Goal: Find specific page/section: Find specific page/section

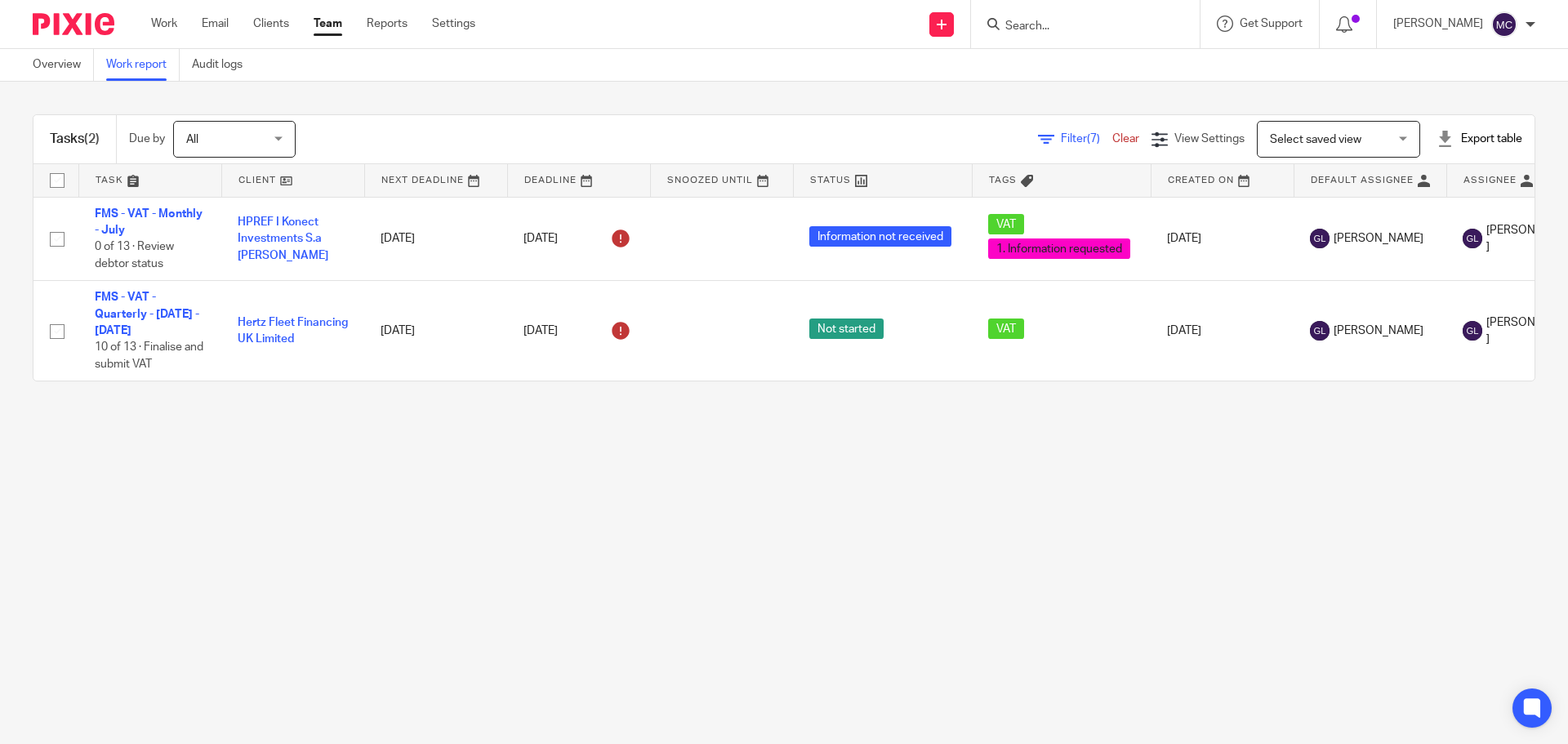
click at [824, 130] on span "Select saved view" at bounding box center [1329, 138] width 119 height 34
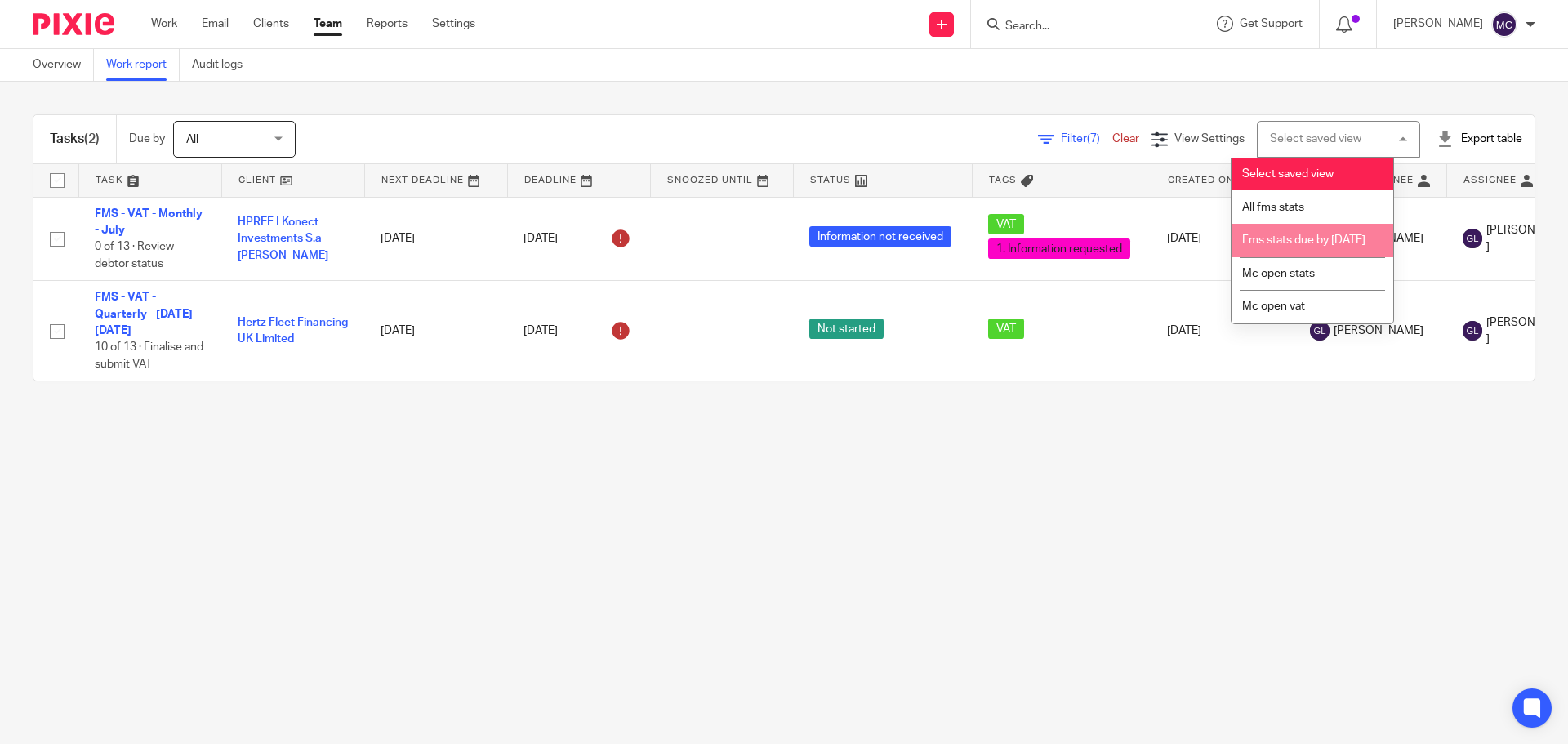
click at [824, 243] on span "Fms stats due by [DATE]" at bounding box center [1304, 240] width 123 height 12
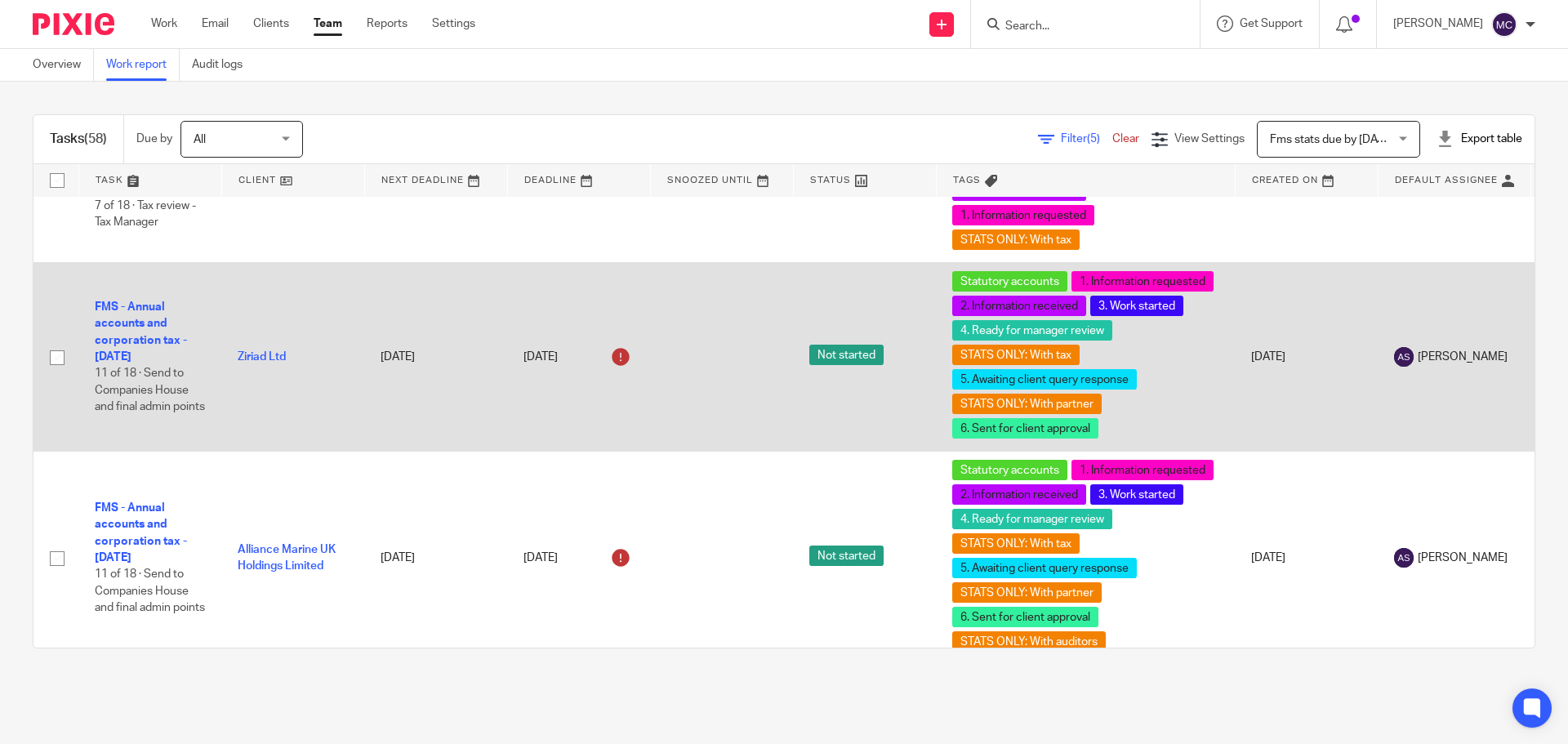
scroll to position [1469, 0]
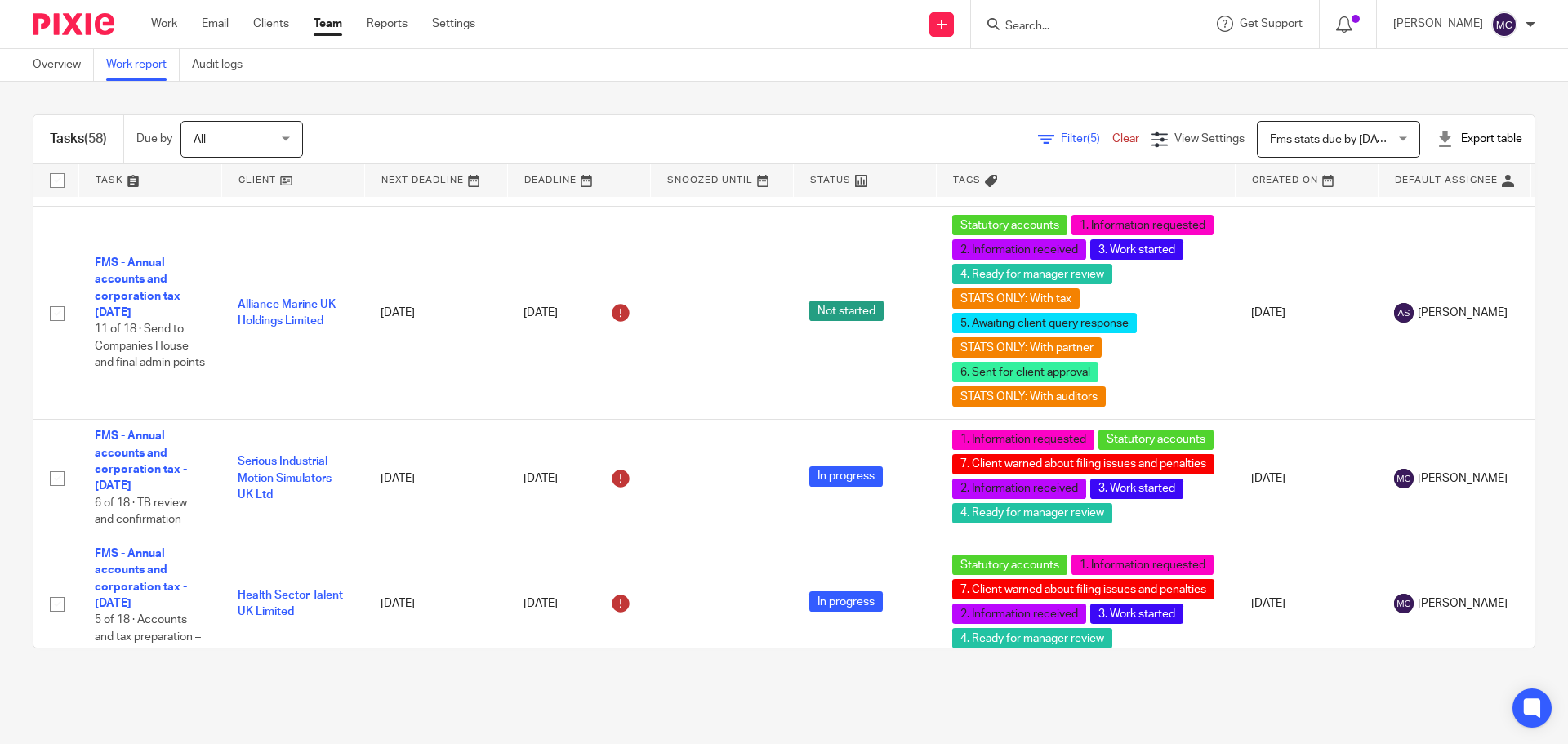
click at [1061, 140] on span "Filter (5)" at bounding box center [1086, 139] width 52 height 12
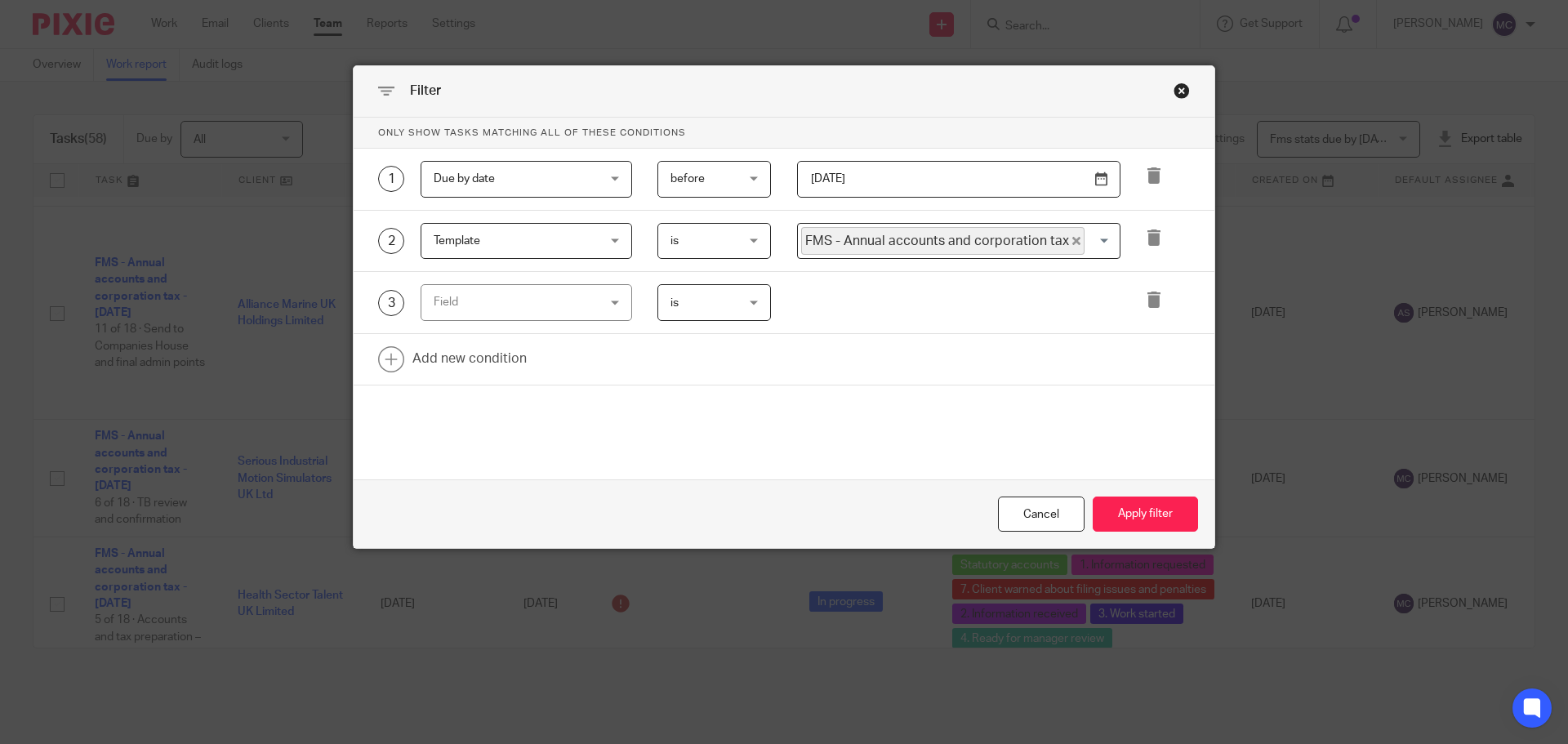
click at [545, 314] on div "Field" at bounding box center [512, 302] width 158 height 34
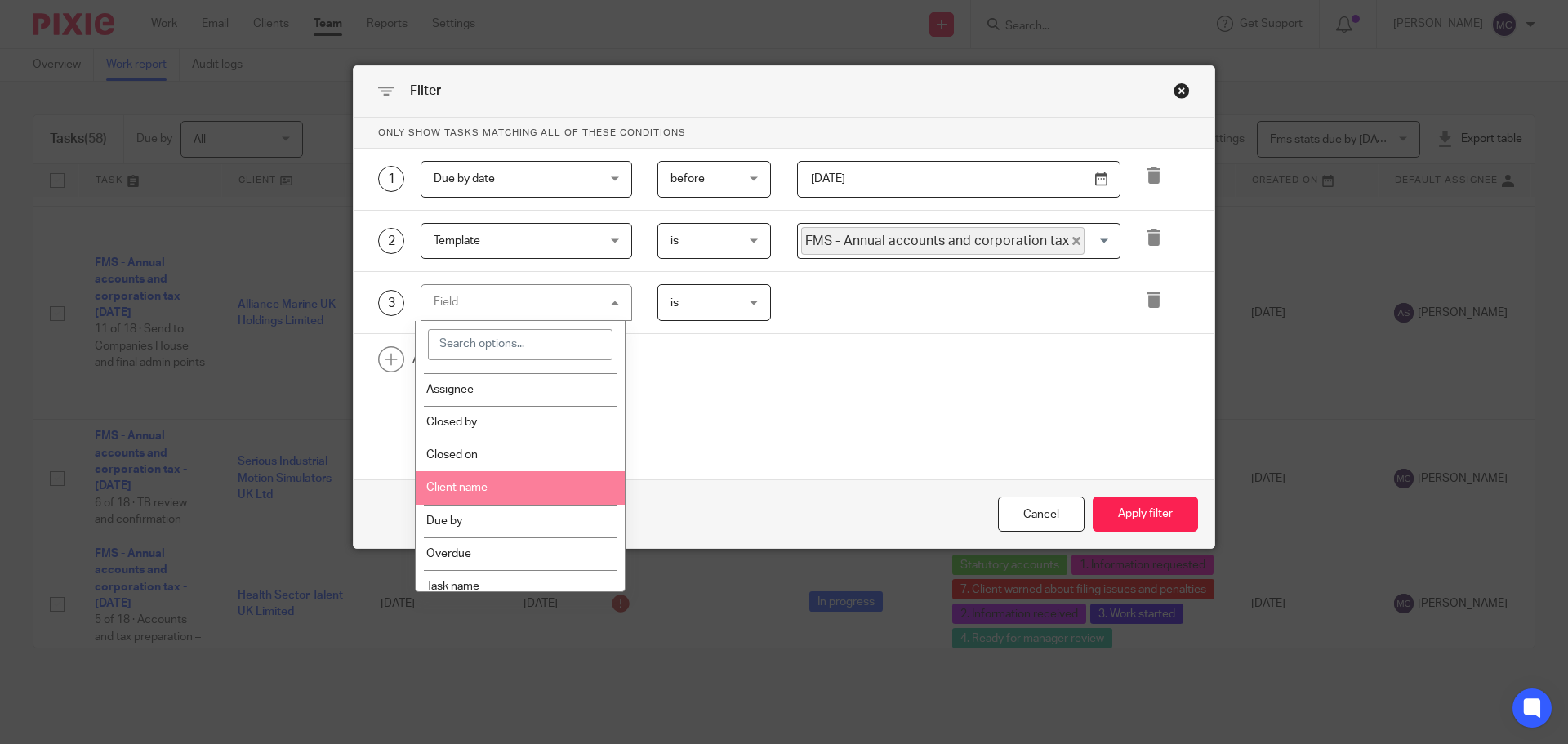
scroll to position [326, 0]
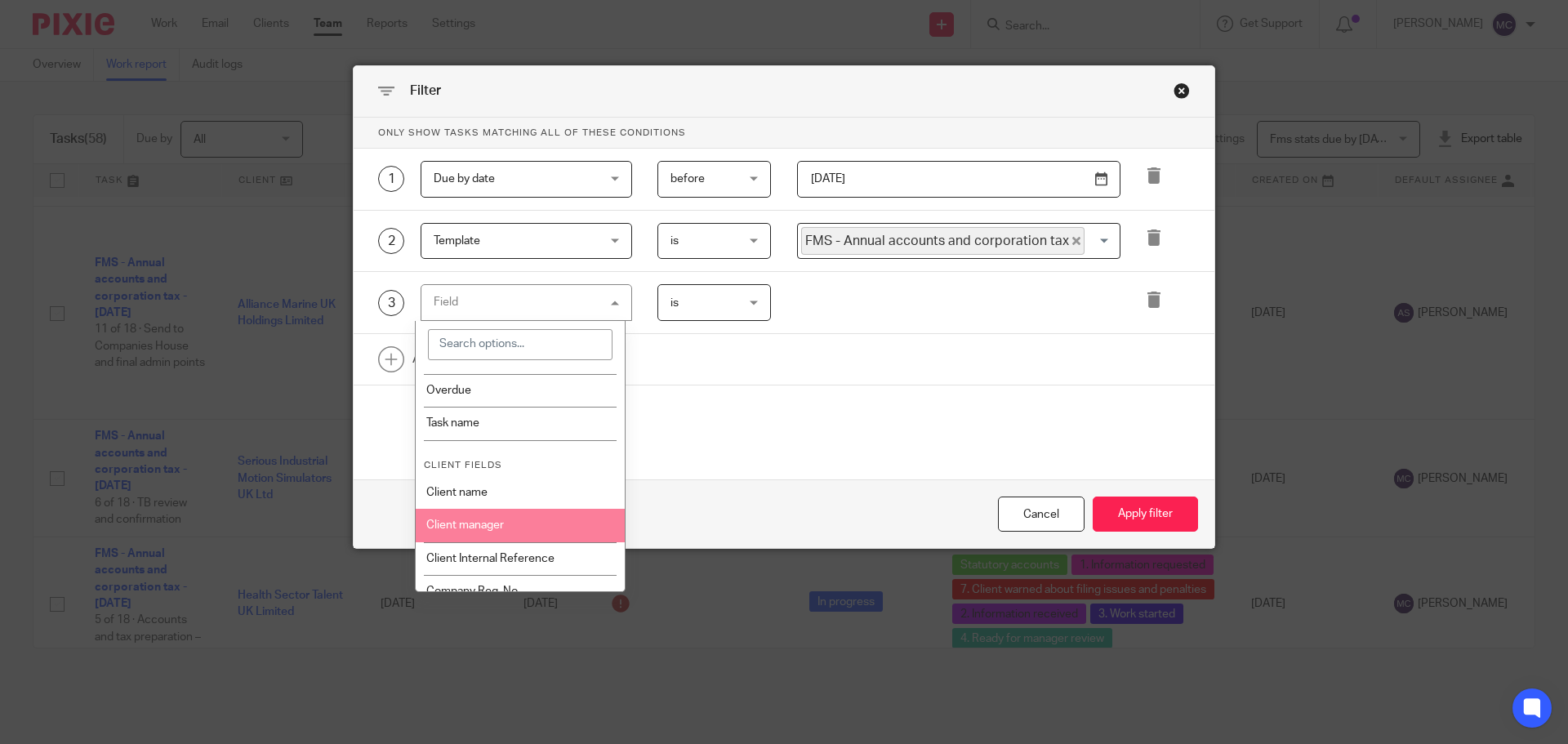
click at [529, 529] on li "Client manager" at bounding box center [520, 524] width 210 height 32
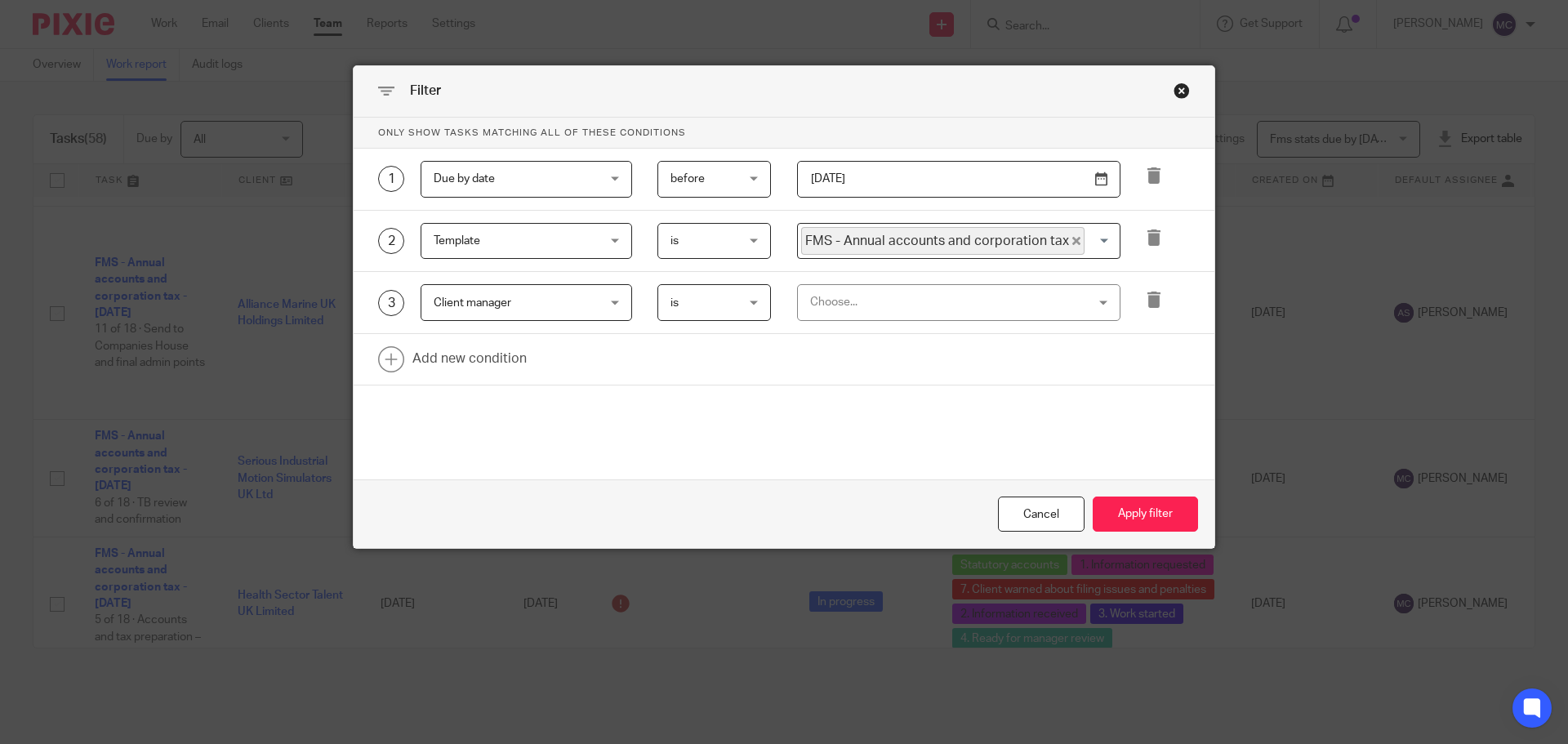
click at [837, 300] on div "Choose..." at bounding box center [933, 302] width 248 height 34
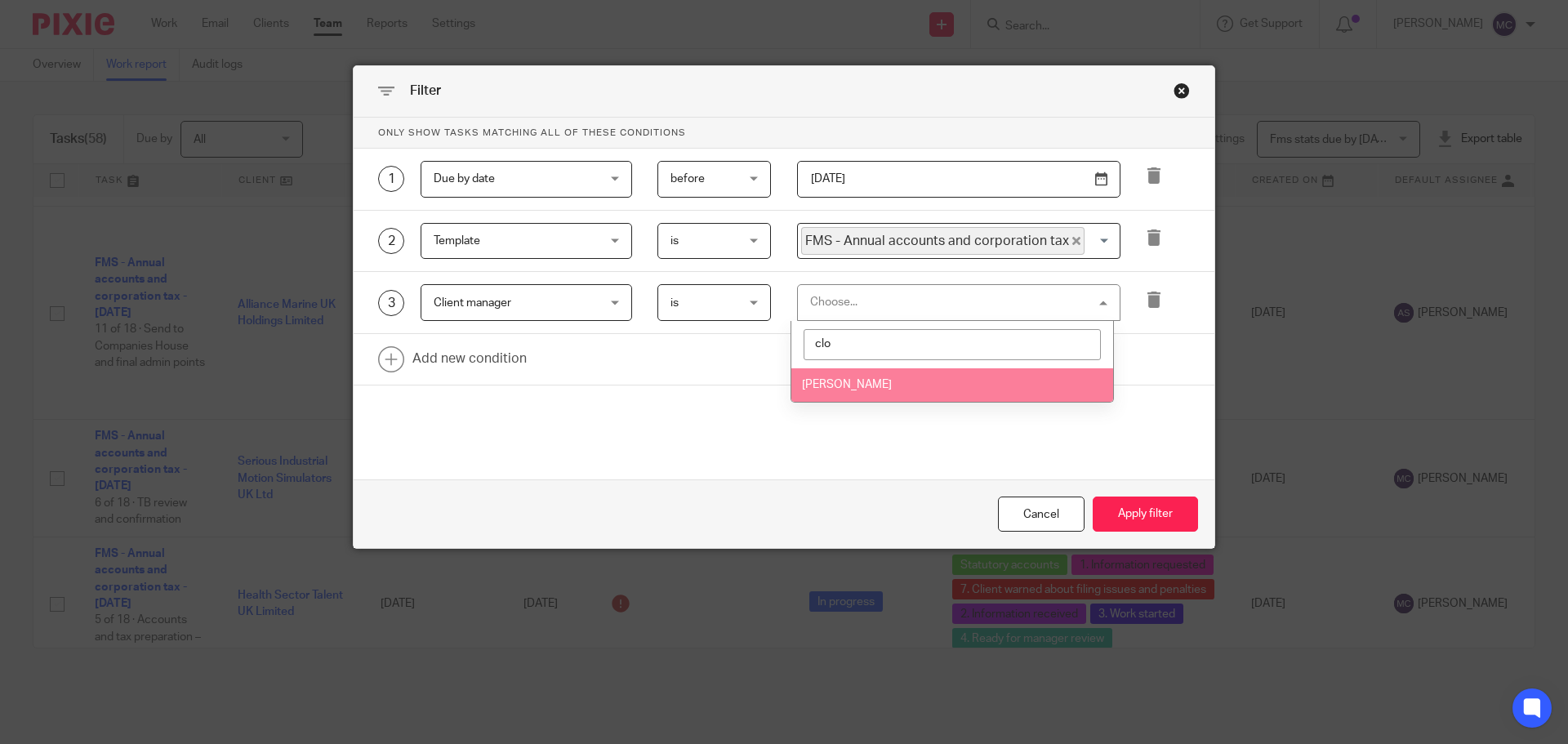
type input "clo"
click at [914, 387] on li "[PERSON_NAME]" at bounding box center [952, 385] width 321 height 33
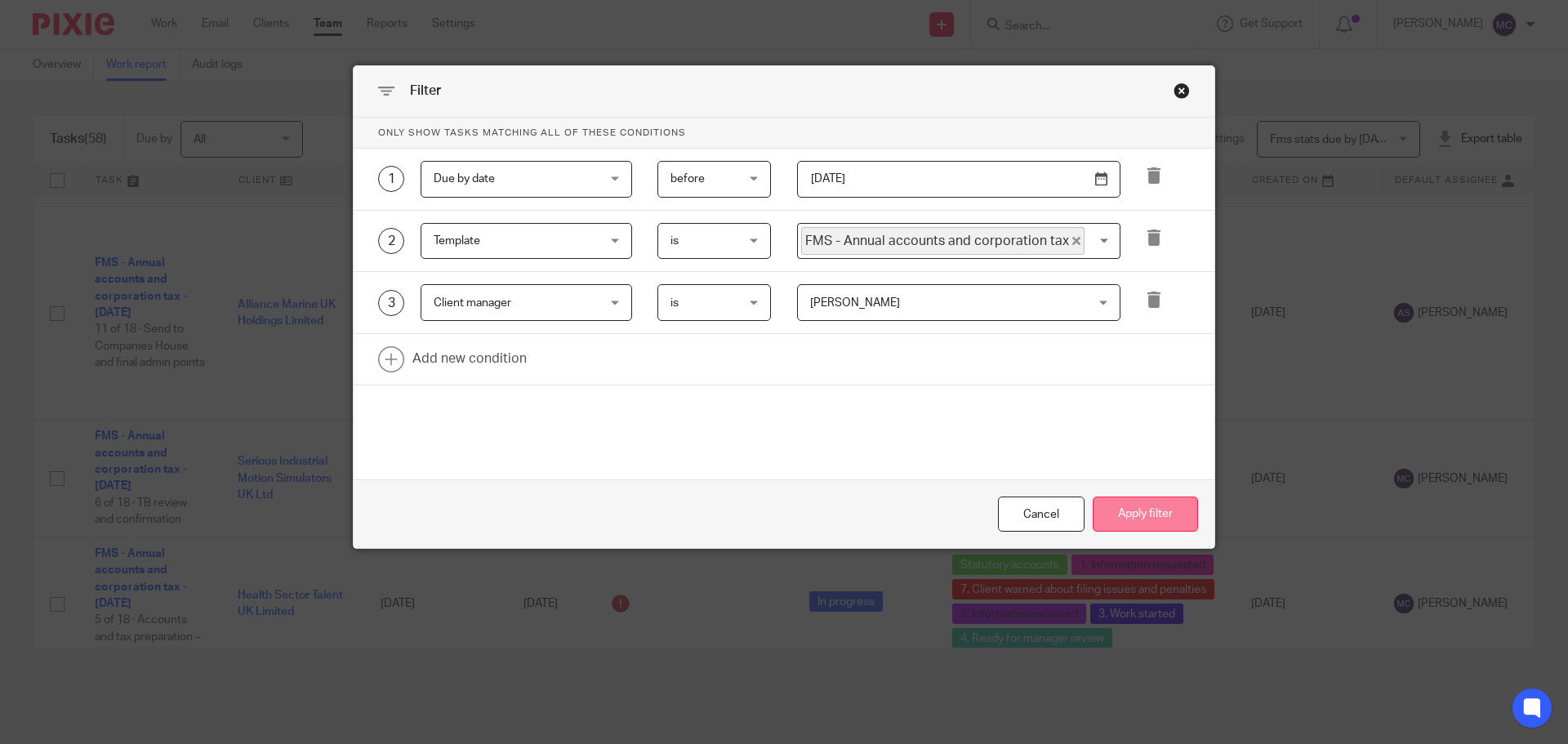
click at [1133, 528] on button "Apply filter" at bounding box center [1146, 514] width 106 height 35
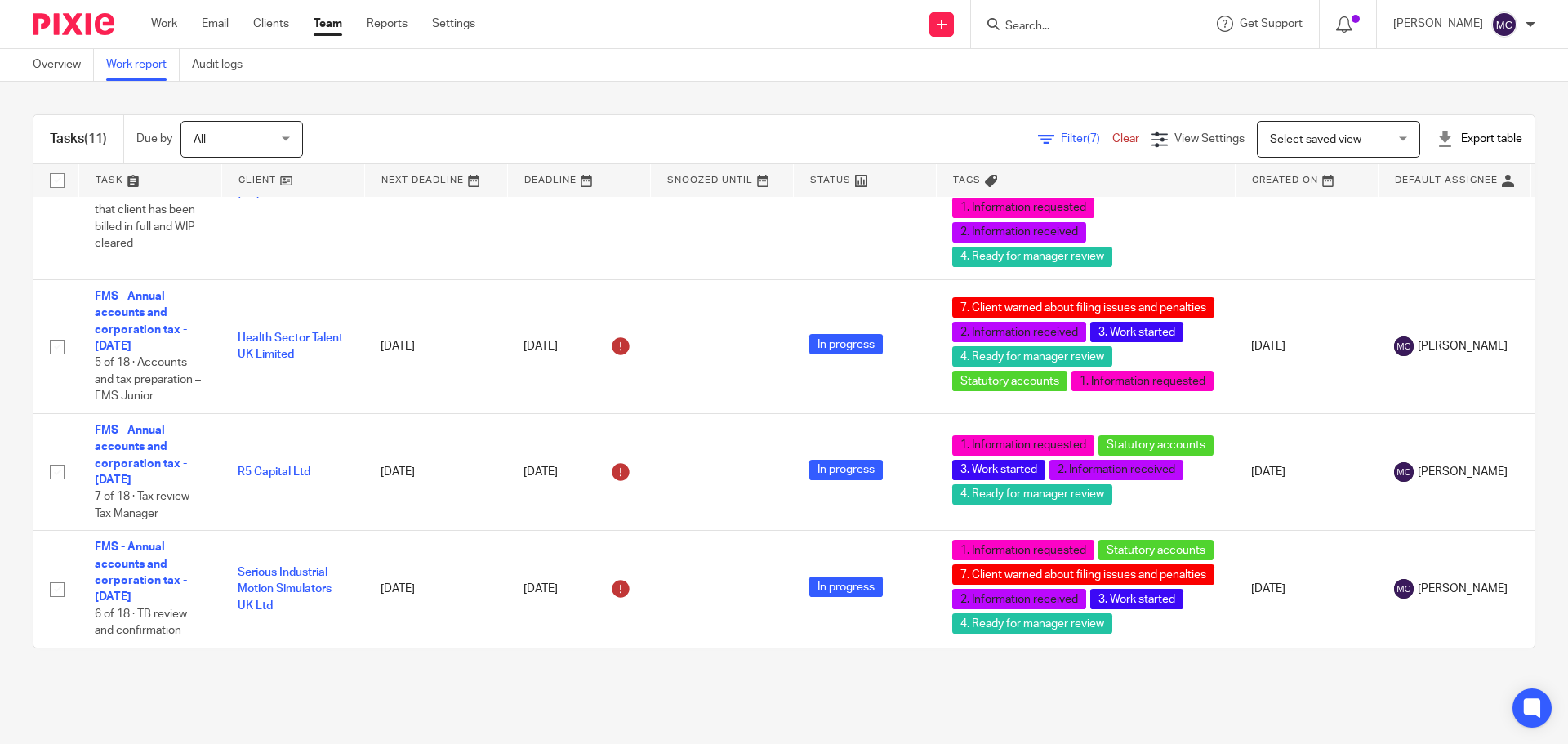
scroll to position [503, 0]
